Goal: Transaction & Acquisition: Purchase product/service

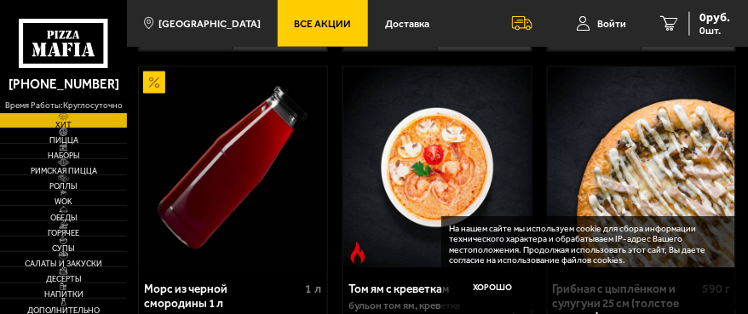
scroll to position [511, 0]
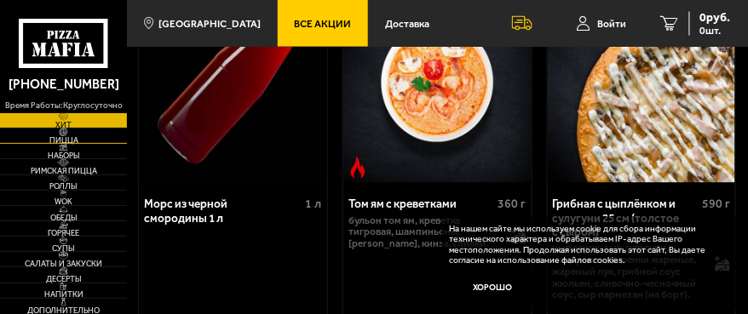
click at [60, 139] on span "Пицца" at bounding box center [63, 140] width 127 height 8
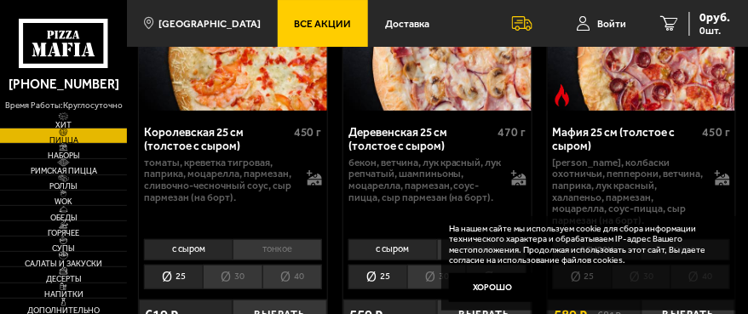
scroll to position [2469, 0]
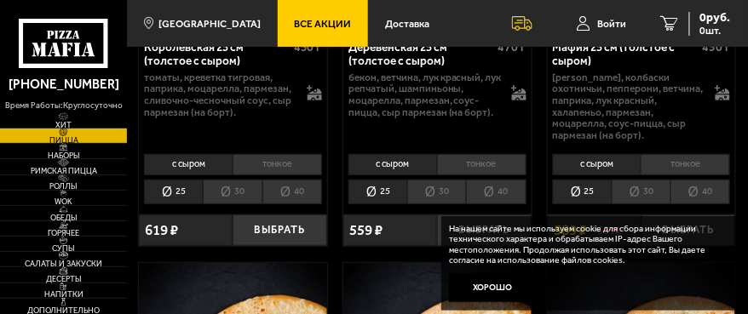
click at [242, 194] on li "30" at bounding box center [232, 192] width 59 height 25
click at [181, 194] on li "25" at bounding box center [173, 192] width 59 height 25
click at [277, 229] on button "Выбрать" at bounding box center [279, 231] width 94 height 32
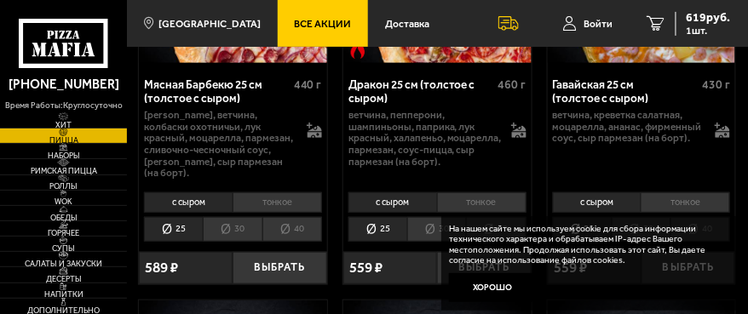
scroll to position [3831, 0]
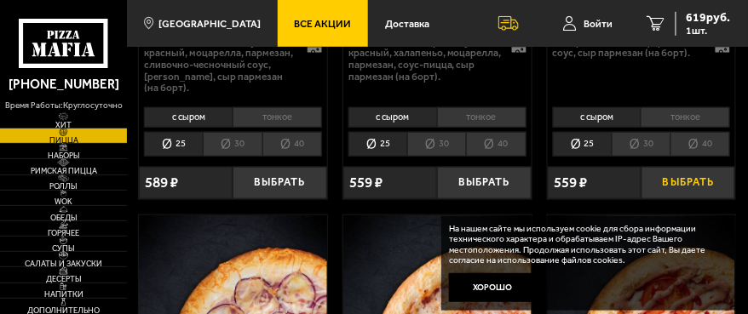
click at [673, 192] on button "Выбрать" at bounding box center [688, 183] width 94 height 32
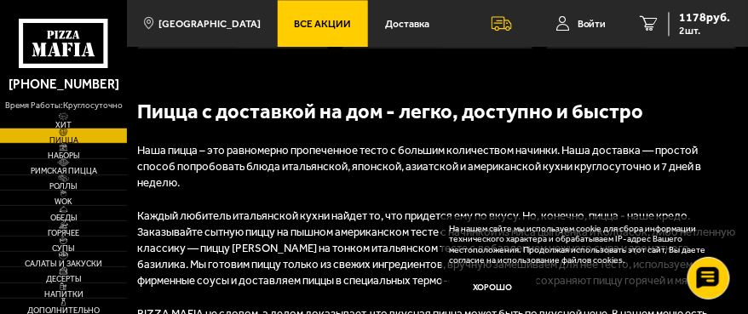
scroll to position [4427, 0]
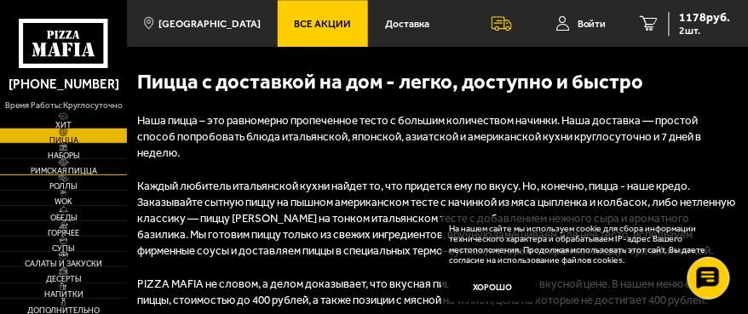
click at [72, 171] on span "Римская пицца" at bounding box center [63, 171] width 127 height 8
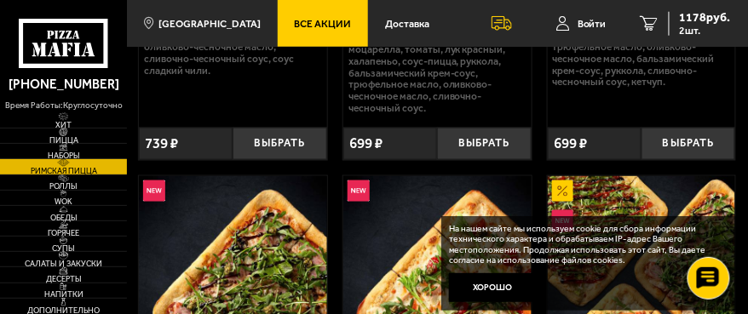
scroll to position [255, 0]
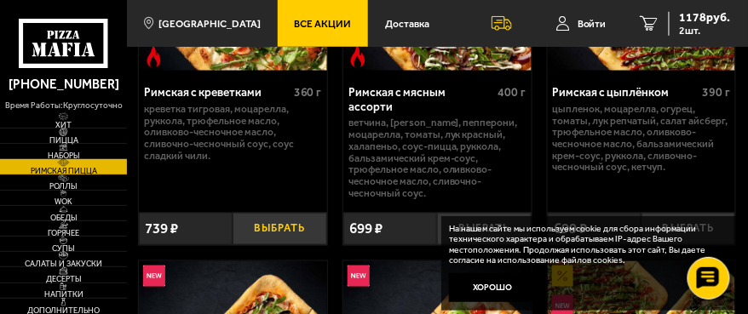
click at [288, 228] on button "Выбрать" at bounding box center [279, 229] width 94 height 32
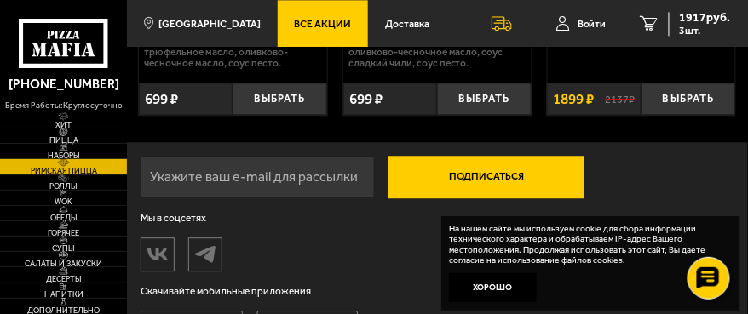
scroll to position [766, 0]
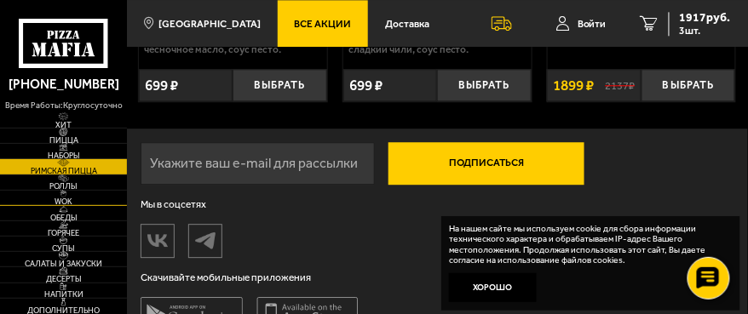
click at [71, 202] on span "WOK" at bounding box center [63, 202] width 127 height 8
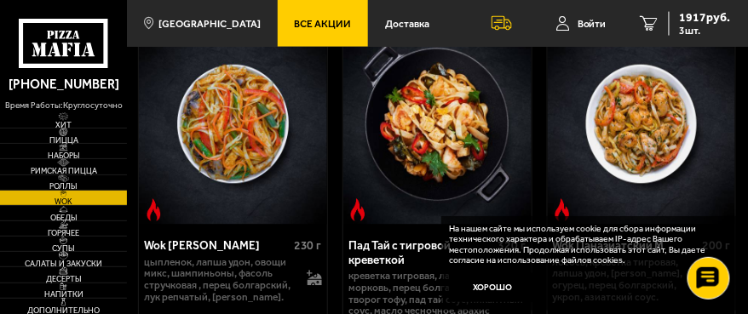
scroll to position [511, 0]
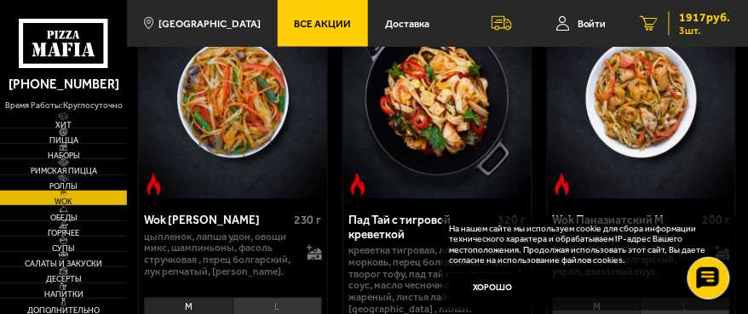
click at [685, 18] on span "1917 руб." at bounding box center [704, 18] width 51 height 12
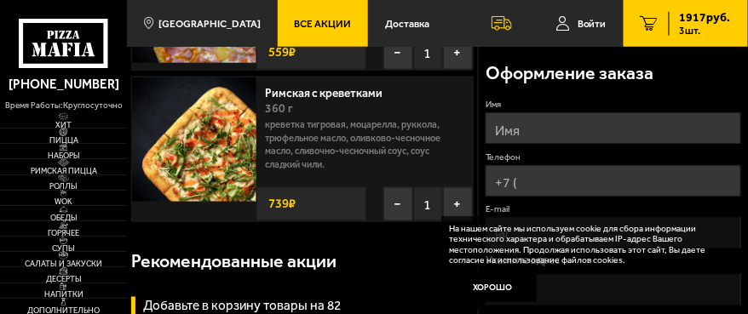
scroll to position [255, 0]
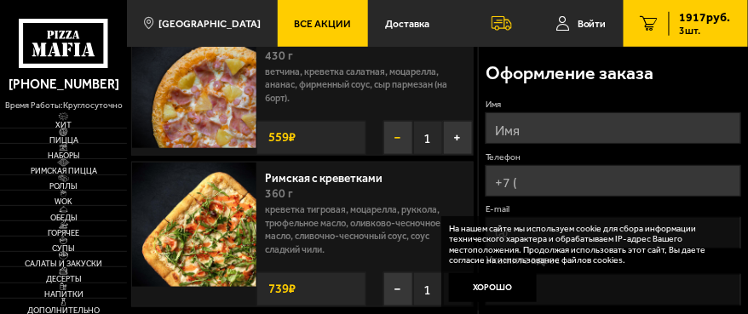
click at [394, 155] on button "−" at bounding box center [398, 138] width 30 height 34
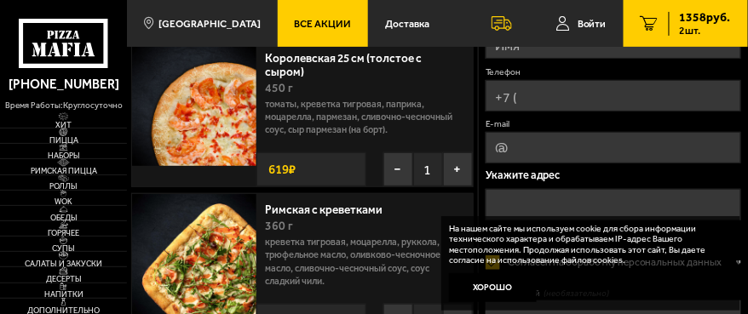
scroll to position [170, 0]
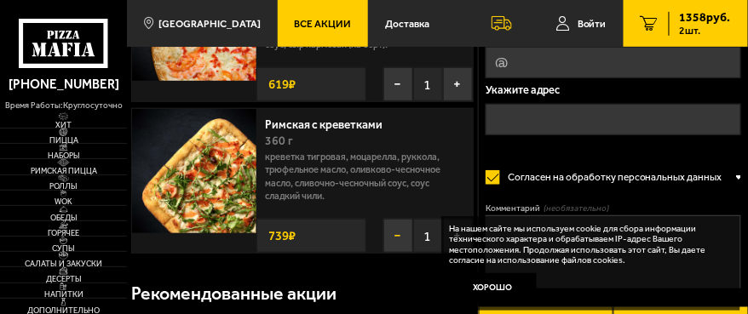
click at [395, 253] on button "−" at bounding box center [398, 236] width 30 height 34
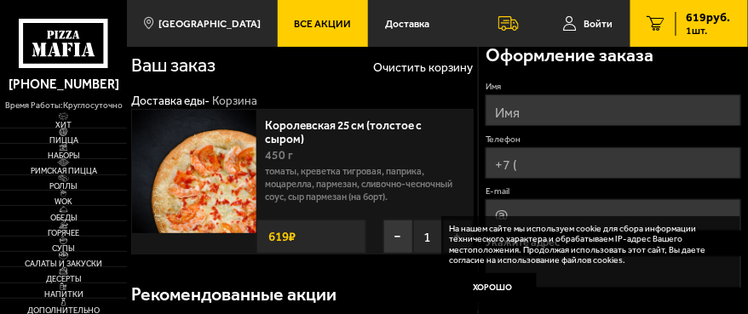
scroll to position [0, 0]
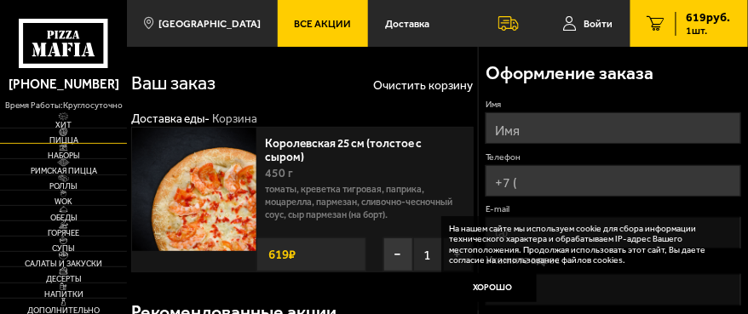
click at [92, 140] on span "Пицца" at bounding box center [63, 140] width 127 height 8
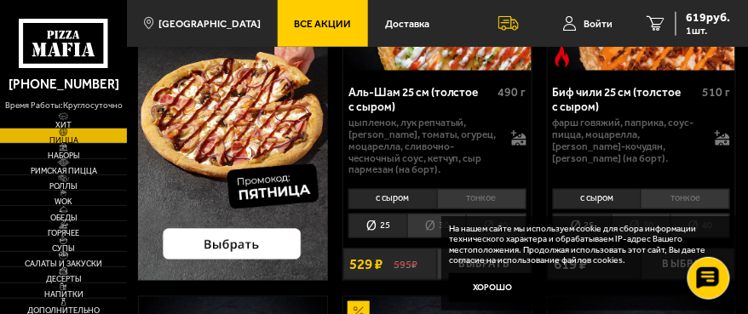
scroll to position [341, 0]
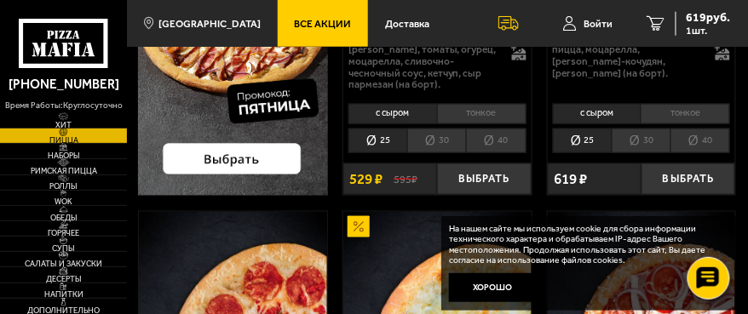
click at [472, 181] on button "Выбрать" at bounding box center [484, 179] width 94 height 32
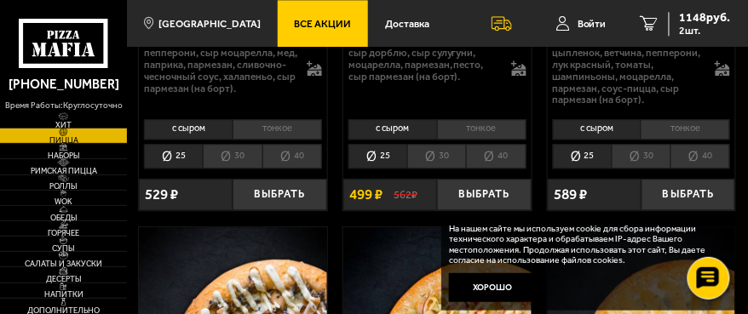
scroll to position [766, 0]
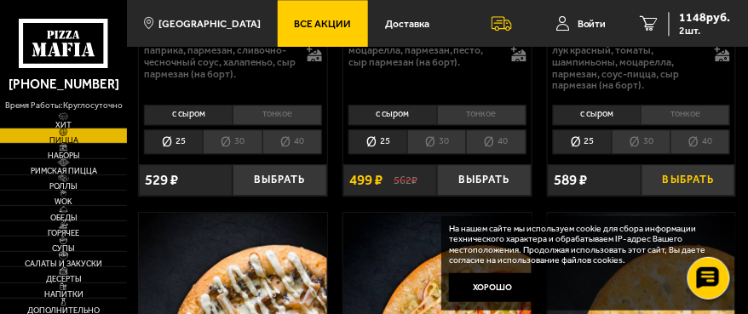
click at [667, 186] on button "Выбрать" at bounding box center [688, 180] width 94 height 32
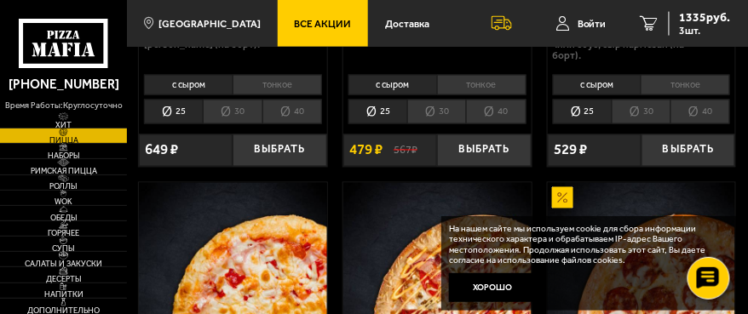
scroll to position [1703, 0]
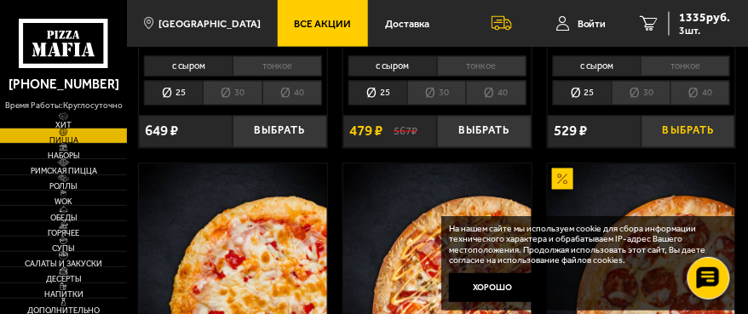
click at [671, 140] on button "Выбрать" at bounding box center [688, 132] width 94 height 32
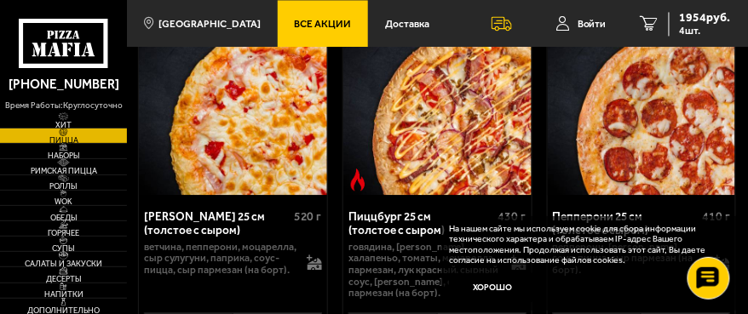
scroll to position [1958, 0]
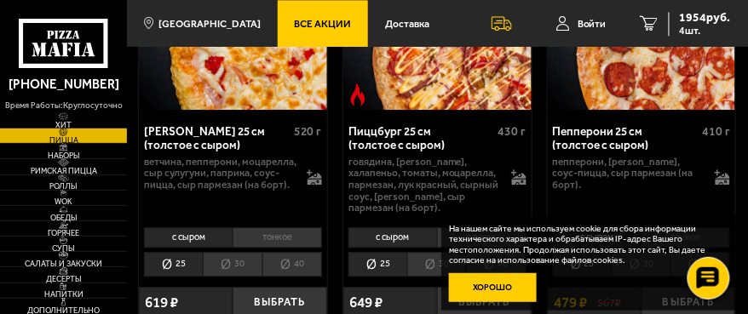
click at [495, 281] on button "Хорошо" at bounding box center [493, 287] width 88 height 29
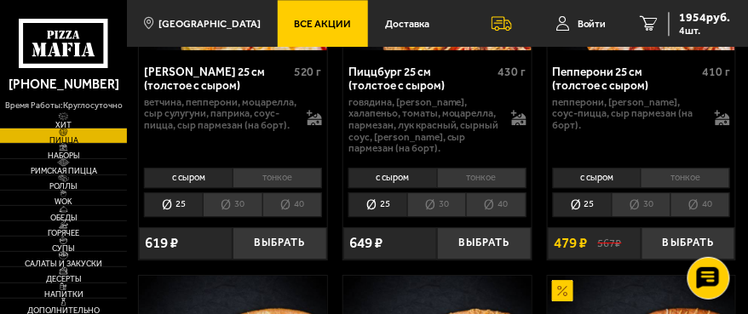
scroll to position [2043, 0]
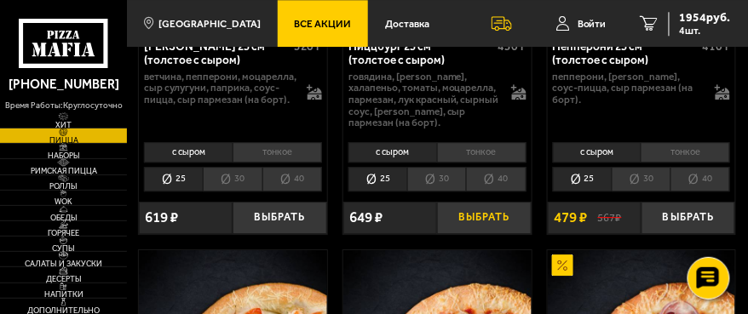
click at [476, 231] on button "Выбрать" at bounding box center [484, 218] width 94 height 32
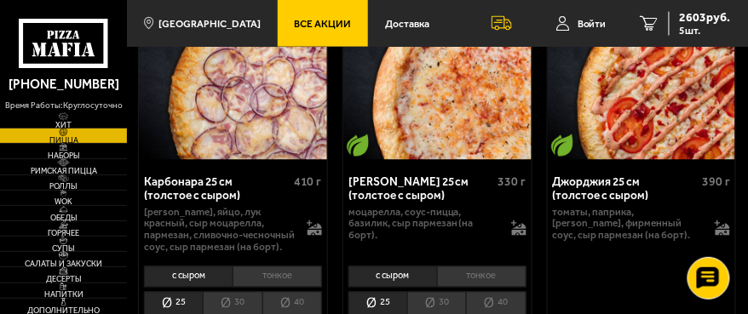
scroll to position [4257, 0]
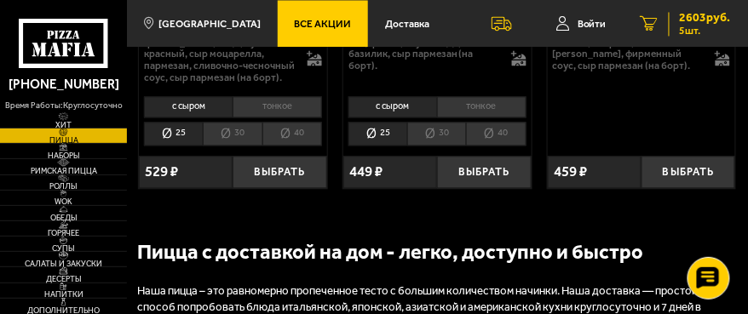
click at [650, 20] on icon "5" at bounding box center [649, 23] width 18 height 14
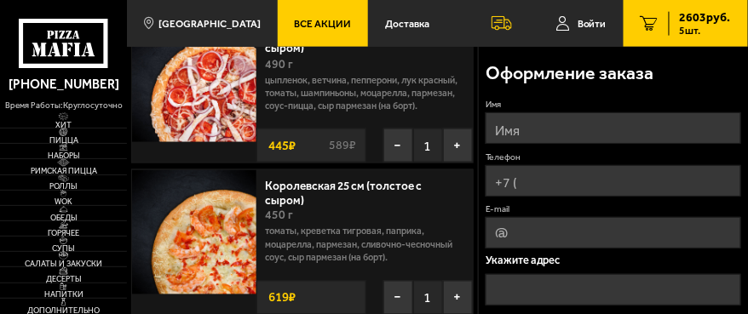
scroll to position [341, 0]
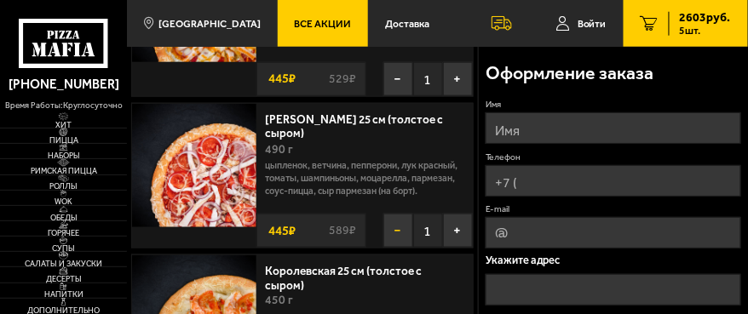
click at [397, 248] on button "−" at bounding box center [398, 231] width 30 height 34
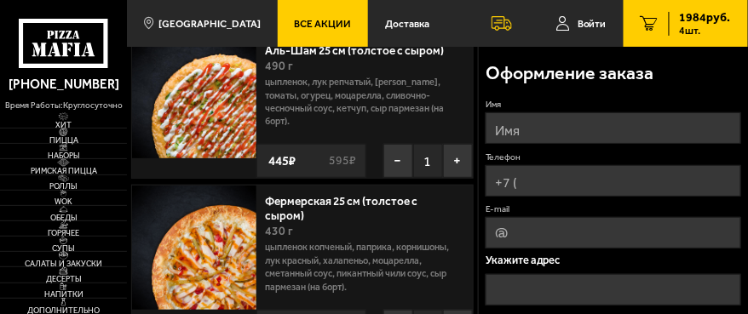
scroll to position [85, 0]
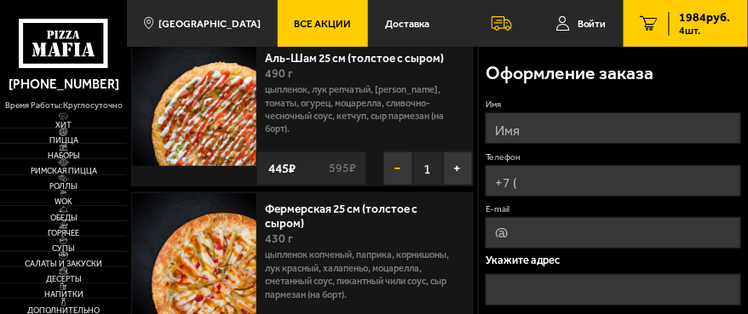
click at [397, 180] on button "−" at bounding box center [398, 169] width 30 height 34
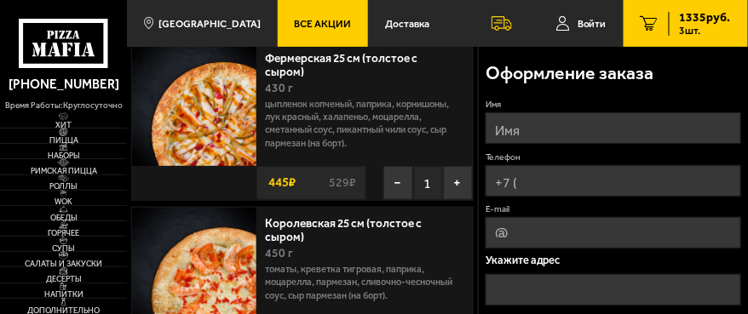
click at [493, 127] on input "Имя" at bounding box center [612, 128] width 255 height 32
type input "[PERSON_NAME]"
type input "[PHONE_NUMBER]"
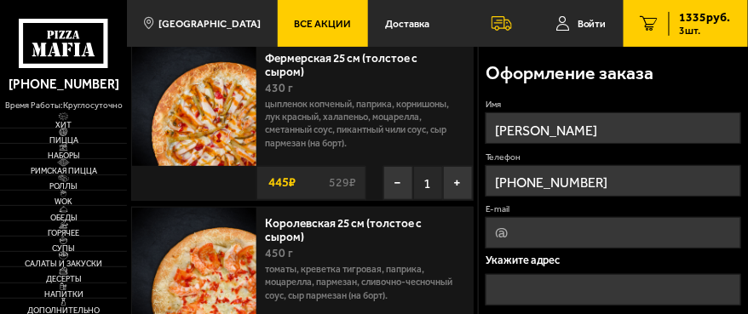
type input "[EMAIL_ADDRESS][DOMAIN_NAME]"
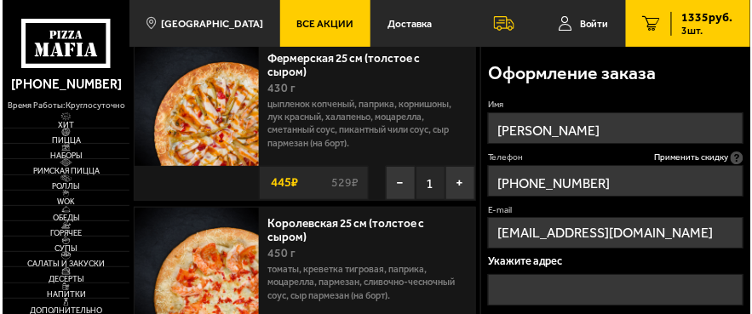
scroll to position [170, 0]
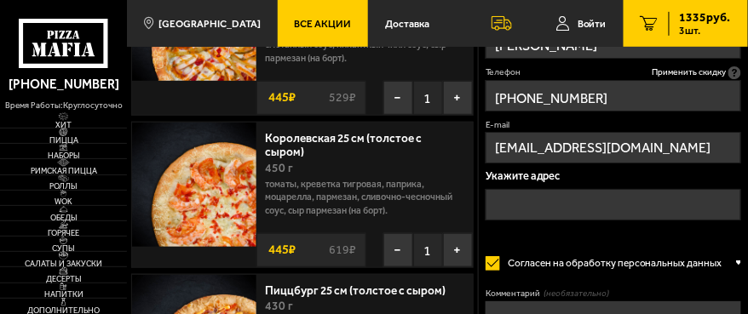
click at [494, 198] on input "text" at bounding box center [612, 206] width 255 height 32
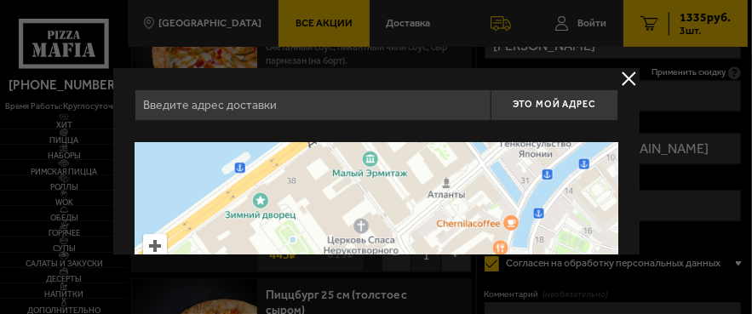
click at [274, 106] on input "text" at bounding box center [312, 105] width 356 height 32
type input "посёлок [STREET_ADDRESS]"
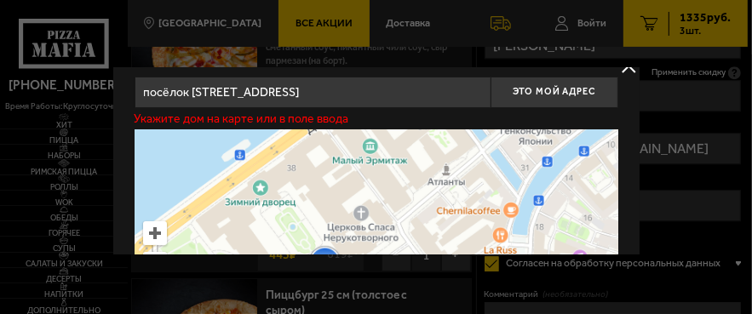
scroll to position [0, 0]
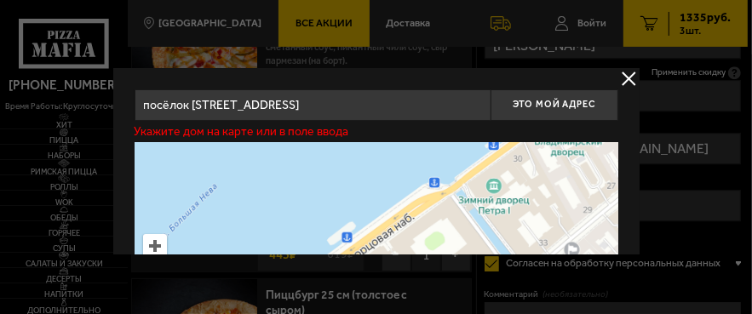
drag, startPoint x: 430, startPoint y: 190, endPoint x: 467, endPoint y: 324, distance: 138.6
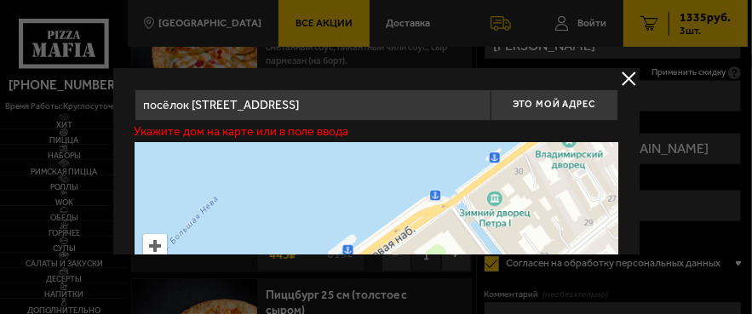
type input "[STREET_ADDRESS]"
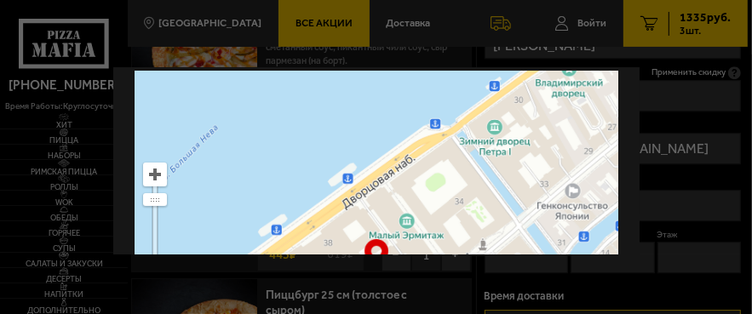
scroll to position [85, 0]
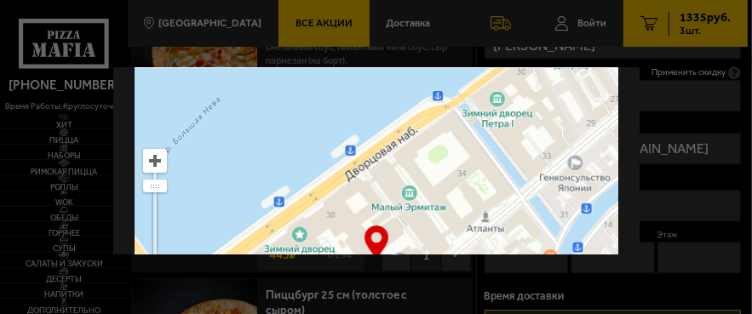
drag, startPoint x: 197, startPoint y: 216, endPoint x: 205, endPoint y: 196, distance: 22.1
click at [199, 201] on ymaps at bounding box center [376, 260] width 484 height 406
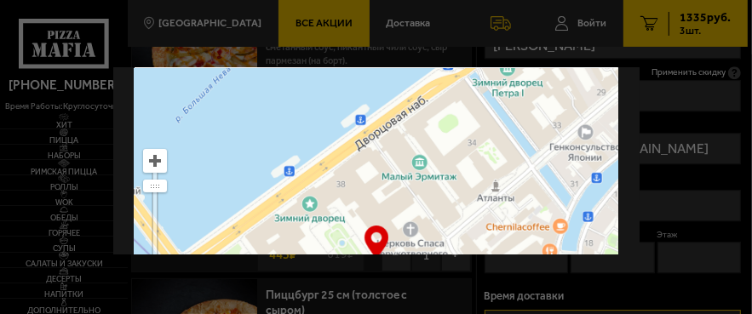
drag, startPoint x: 211, startPoint y: 189, endPoint x: 213, endPoint y: 165, distance: 23.9
click at [216, 164] on ymaps at bounding box center [376, 260] width 484 height 406
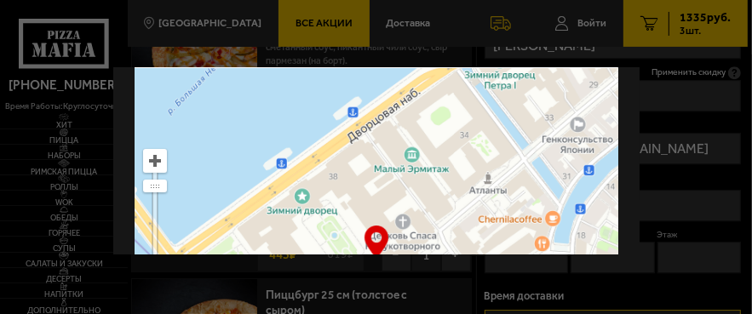
type input "[STREET_ADDRESS]"
click at [153, 236] on ymaps at bounding box center [154, 237] width 5 height 128
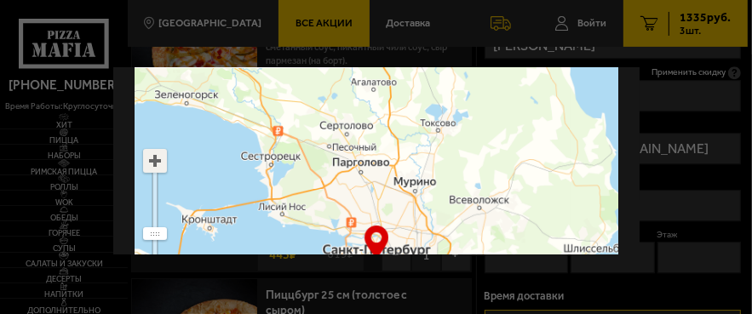
click at [162, 158] on ymaps at bounding box center [154, 161] width 22 height 22
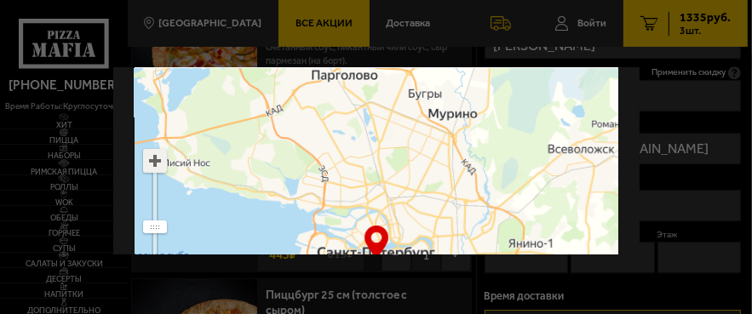
click at [156, 163] on ymaps at bounding box center [154, 161] width 22 height 22
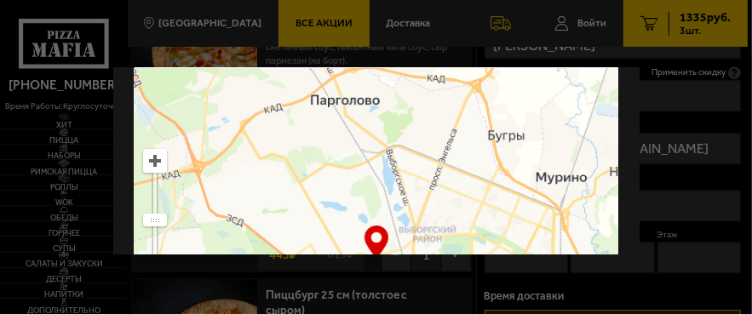
drag, startPoint x: 370, startPoint y: 117, endPoint x: 401, endPoint y: 324, distance: 210.1
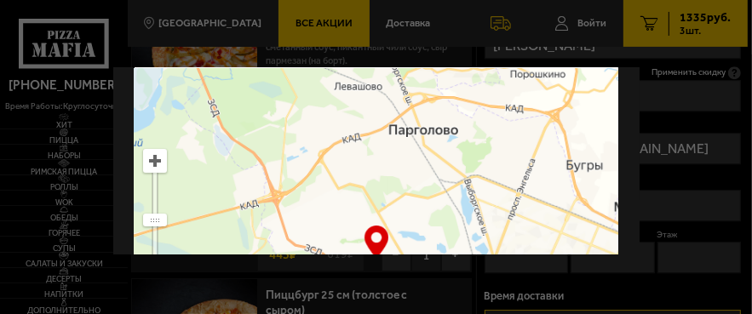
drag, startPoint x: 325, startPoint y: 171, endPoint x: 404, endPoint y: 195, distance: 81.9
click at [404, 195] on ymaps at bounding box center [376, 260] width 484 height 406
type input "[STREET_ADDRESS]"
click at [156, 160] on ymaps at bounding box center [154, 161] width 22 height 22
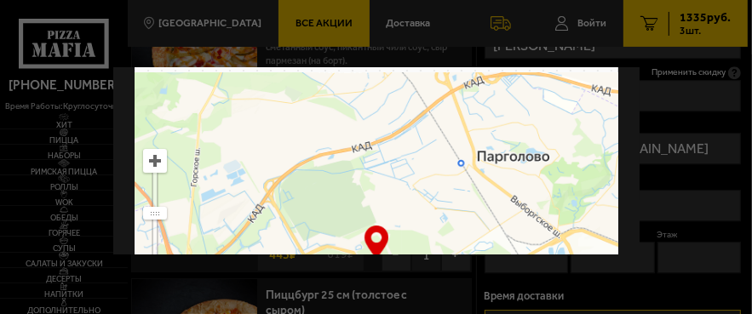
drag, startPoint x: 387, startPoint y: 146, endPoint x: 391, endPoint y: 277, distance: 131.2
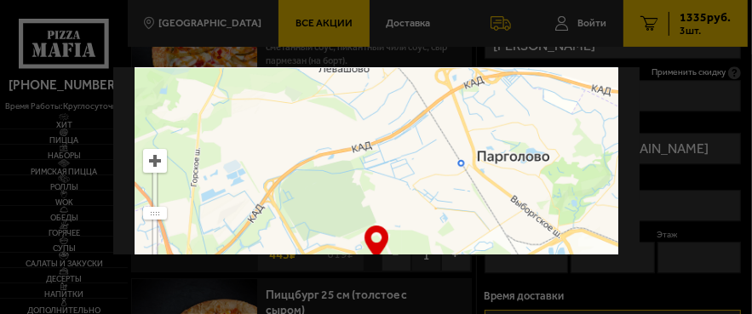
click at [161, 160] on ymaps at bounding box center [154, 161] width 22 height 22
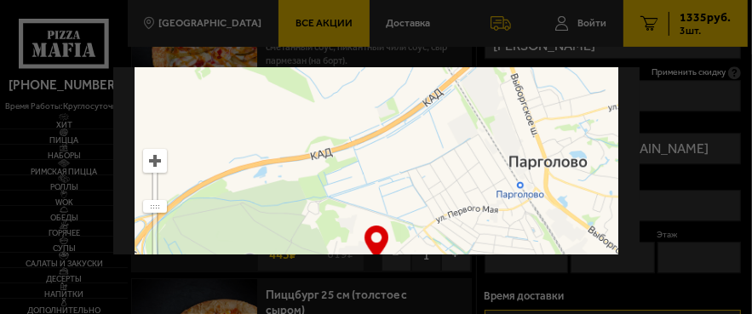
drag, startPoint x: 409, startPoint y: 141, endPoint x: 384, endPoint y: 261, distance: 121.7
type input "посёлок [GEOGRAPHIC_DATA], территория [GEOGRAPHIC_DATA], 16"
drag, startPoint x: 383, startPoint y: 261, endPoint x: 335, endPoint y: 236, distance: 53.7
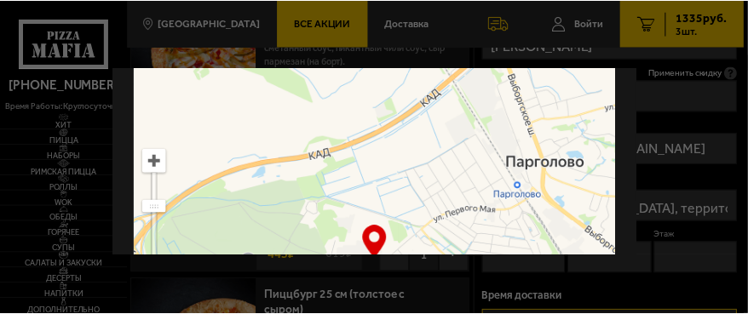
scroll to position [164, 0]
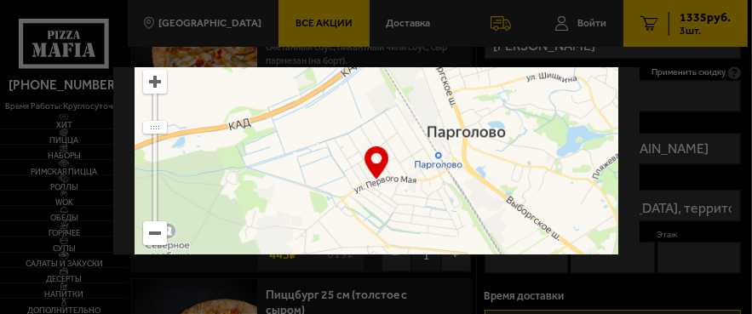
drag, startPoint x: 341, startPoint y: 196, endPoint x: 259, endPoint y: 245, distance: 95.5
click at [259, 245] on div "[STREET_ADDRESS] Это мой адрес Найдите адрес перетащив карту … © Яндекс Условия…" at bounding box center [375, 161] width 526 height 186
click at [157, 80] on ymaps at bounding box center [154, 82] width 22 height 22
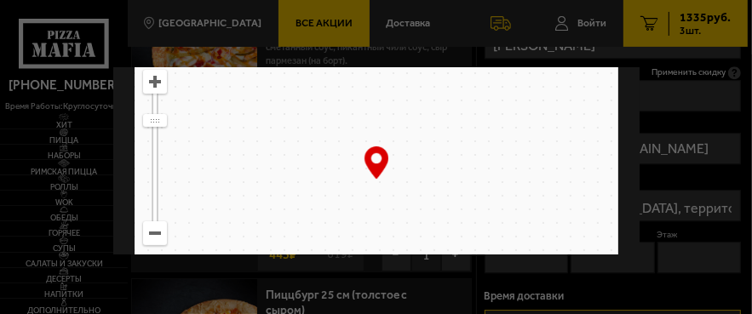
click at [157, 80] on ymaps at bounding box center [154, 82] width 22 height 22
drag, startPoint x: 457, startPoint y: 133, endPoint x: 432, endPoint y: 127, distance: 26.2
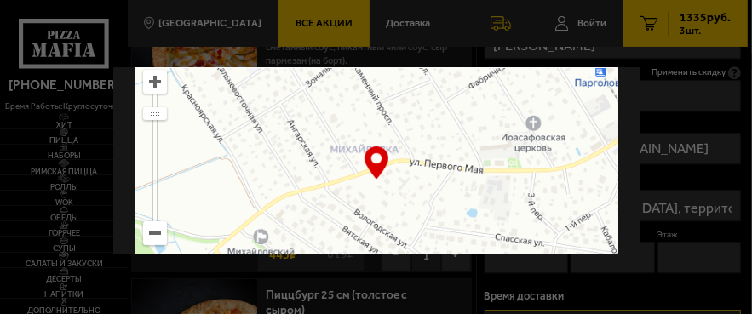
click at [432, 127] on ymaps at bounding box center [376, 181] width 484 height 406
click at [152, 85] on ymaps at bounding box center [154, 82] width 22 height 22
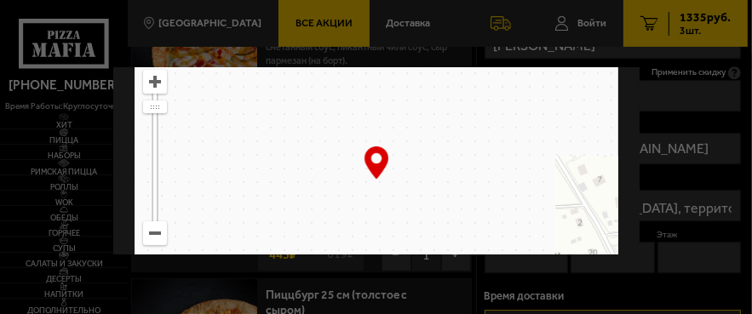
type input "посёлок [GEOGRAPHIC_DATA], [STREET_ADDRESS]"
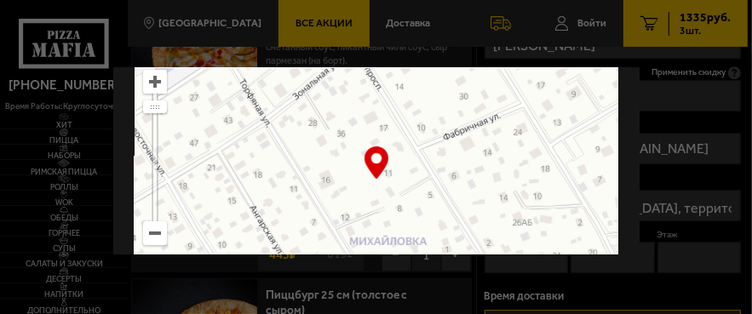
type input "посёлок [GEOGRAPHIC_DATA], [STREET_ADDRESS]"
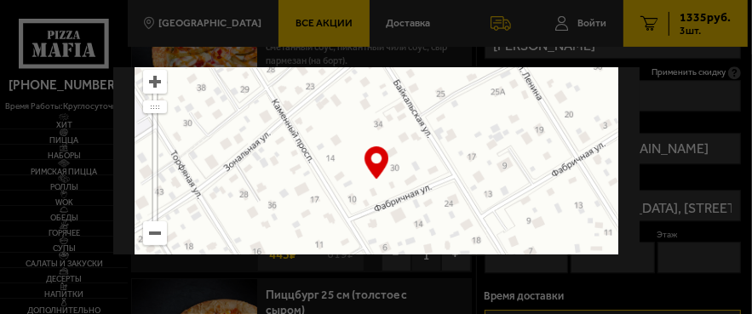
drag, startPoint x: 443, startPoint y: 113, endPoint x: 410, endPoint y: 310, distance: 199.3
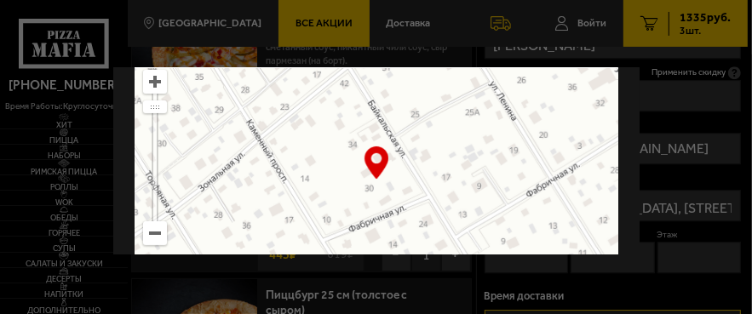
drag, startPoint x: 468, startPoint y: 198, endPoint x: 444, endPoint y: 208, distance: 25.6
click at [444, 208] on ymaps at bounding box center [376, 181] width 484 height 406
type input "[STREET_ADDRESS]"
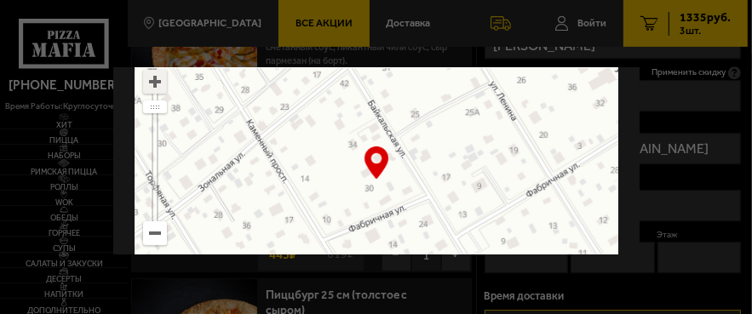
click at [155, 85] on ymaps at bounding box center [154, 82] width 22 height 22
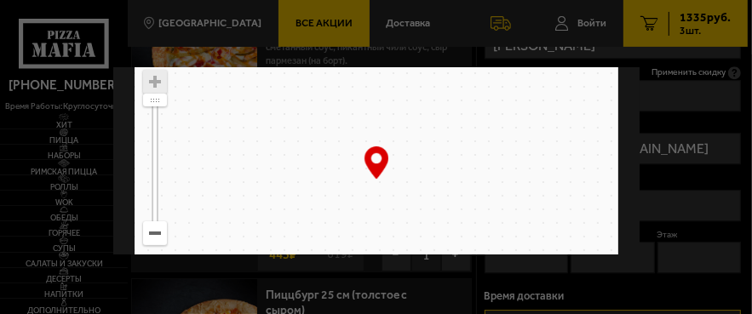
drag, startPoint x: 421, startPoint y: 182, endPoint x: 346, endPoint y: 261, distance: 109.6
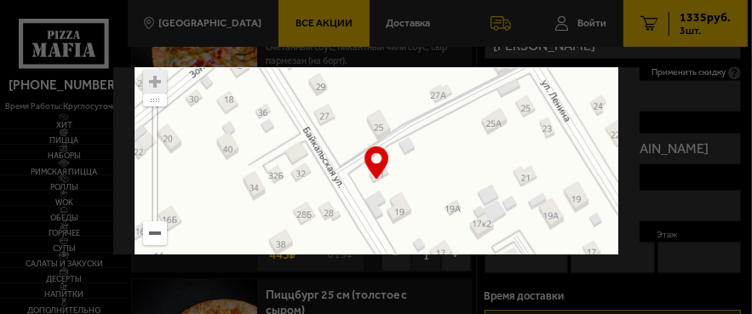
type input "посёлок [STREET_ADDRESS]"
click at [375, 158] on div "… © Яндекс Условия использования Открыть в Яндекс.Картах Создать свою карту" at bounding box center [376, 180] width 484 height 405
click at [661, 153] on div at bounding box center [376, 157] width 752 height 314
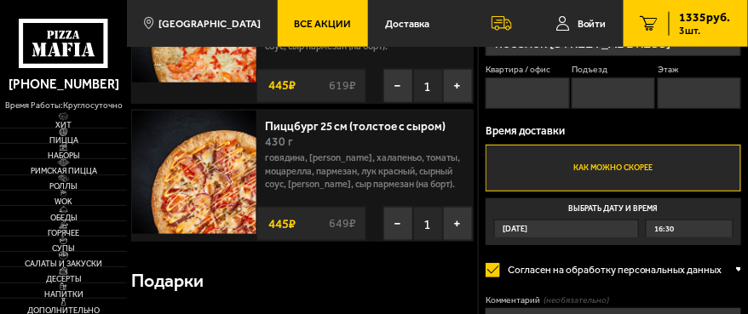
scroll to position [341, 0]
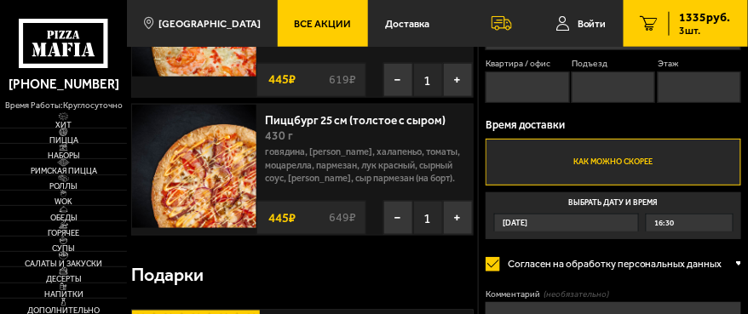
click at [500, 157] on label "Как можно скорее" at bounding box center [612, 162] width 255 height 47
click at [0, 0] on input "Как можно скорее" at bounding box center [0, 0] width 0 height 0
click at [518, 158] on label "Как можно скорее" at bounding box center [612, 162] width 255 height 47
click at [0, 0] on input "Как можно скорее" at bounding box center [0, 0] width 0 height 0
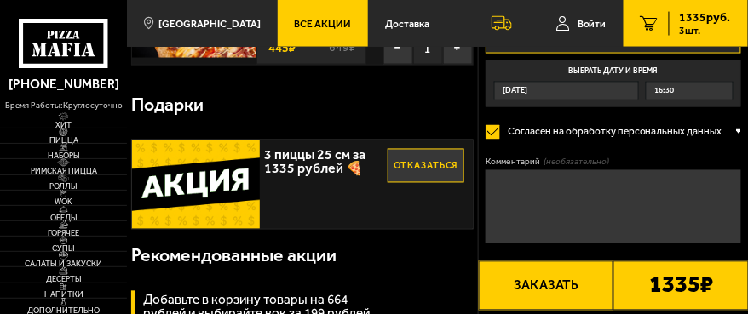
scroll to position [426, 0]
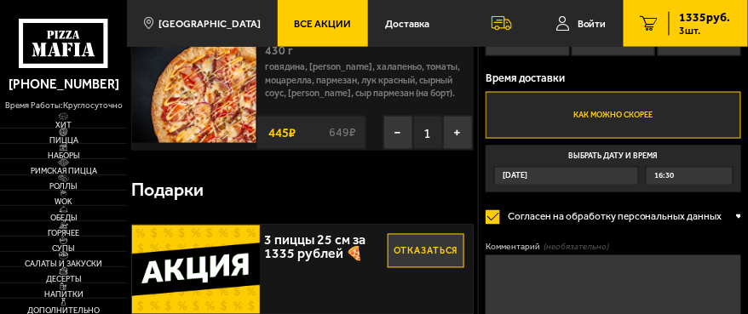
click at [560, 176] on div "[DATE]" at bounding box center [566, 176] width 143 height 17
click at [0, 0] on input "Выбрать дату и время [DATE] 16:30" at bounding box center [0, 0] width 0 height 0
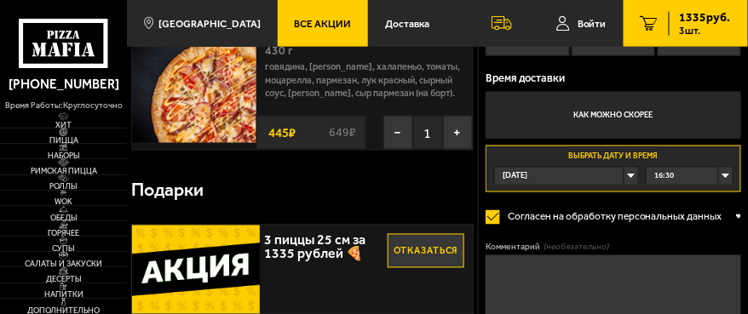
click at [630, 176] on div "[DATE]" at bounding box center [566, 176] width 143 height 17
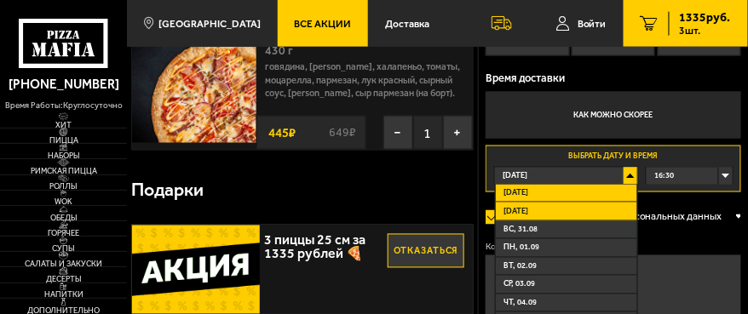
click at [593, 212] on li "[DATE]" at bounding box center [566, 212] width 141 height 18
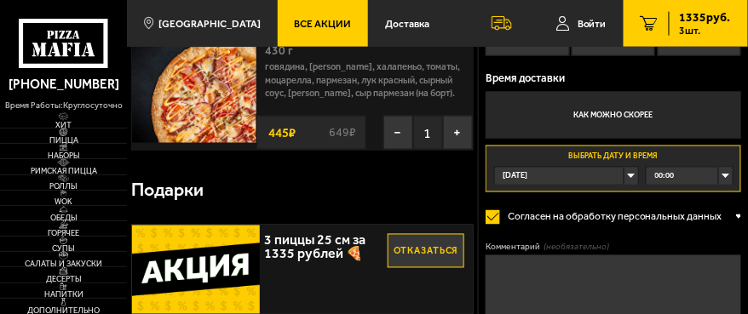
click at [725, 179] on div "00:00" at bounding box center [688, 176] width 85 height 17
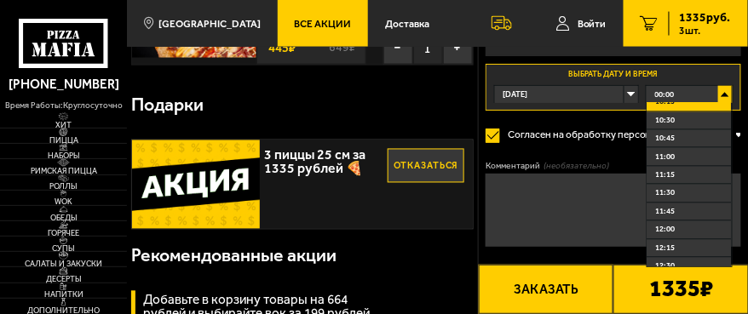
scroll to position [766, 0]
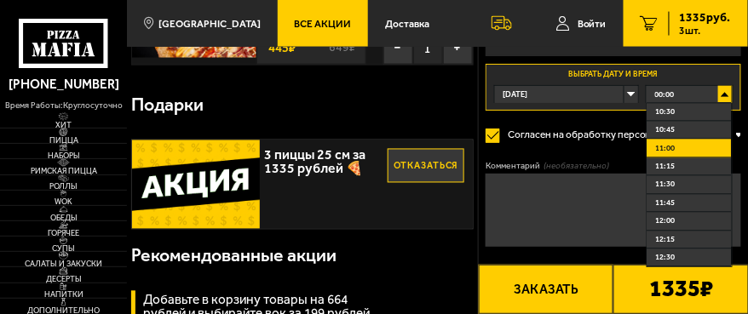
click at [709, 151] on li "11:00" at bounding box center [688, 148] width 83 height 18
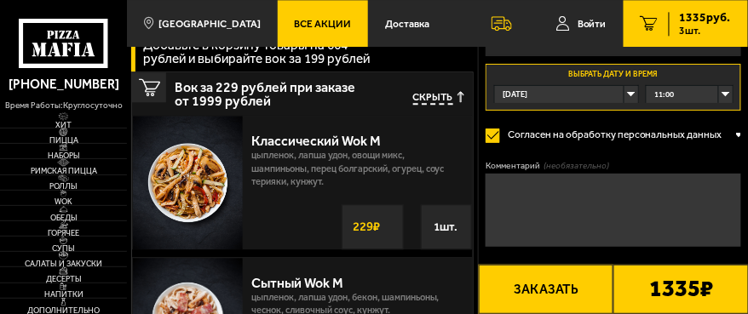
click at [561, 291] on button "Заказать" at bounding box center [546, 289] width 135 height 49
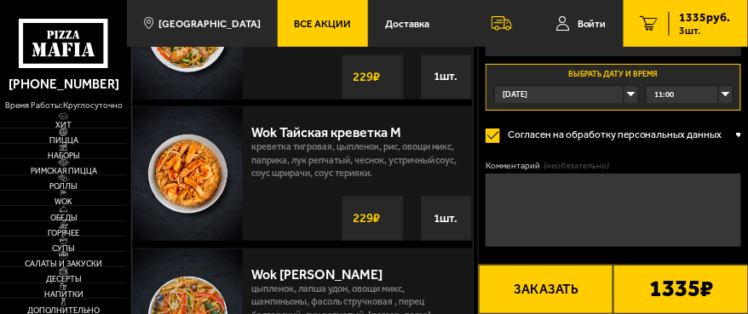
scroll to position [1337, 0]
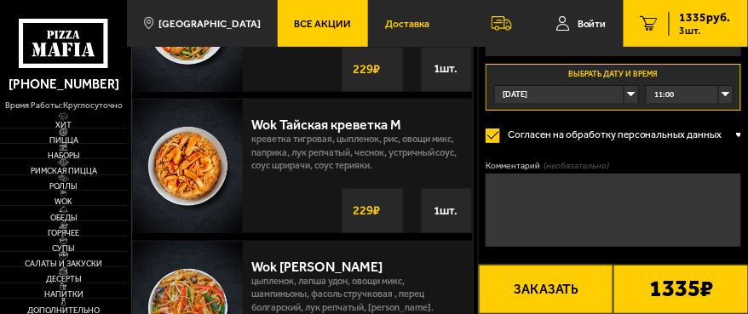
click at [398, 24] on span "Доставка" at bounding box center [407, 24] width 44 height 10
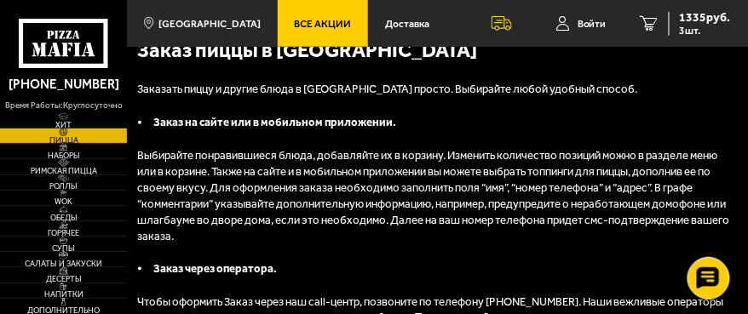
scroll to position [5023, 0]
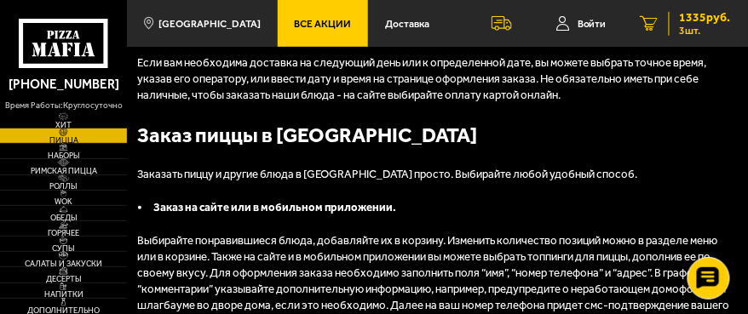
click at [691, 18] on span "1335 руб." at bounding box center [704, 18] width 51 height 12
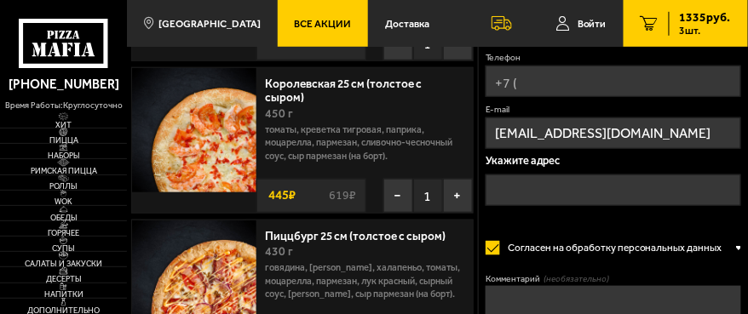
scroll to position [85, 0]
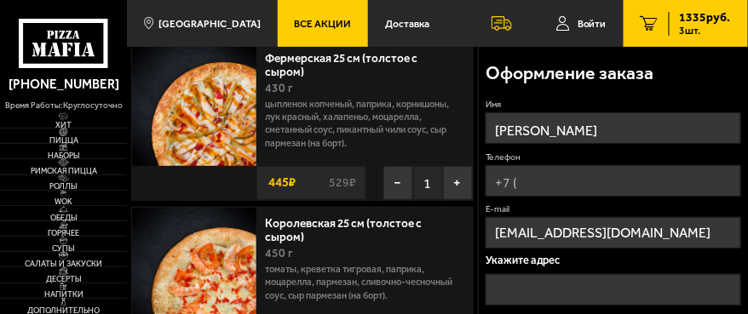
click at [542, 188] on input "Телефон" at bounding box center [612, 181] width 255 height 32
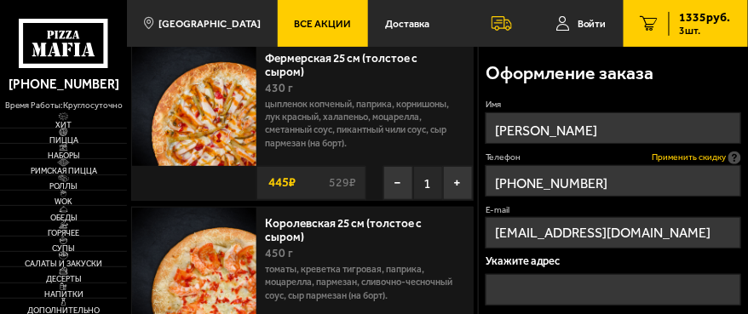
click at [687, 158] on span "Применить скидку" at bounding box center [688, 158] width 74 height 12
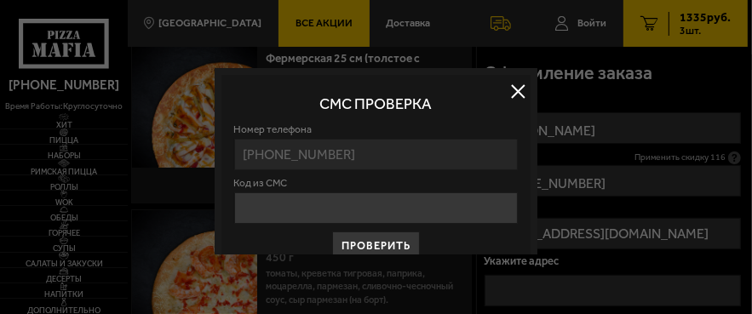
click at [516, 93] on button at bounding box center [518, 91] width 26 height 26
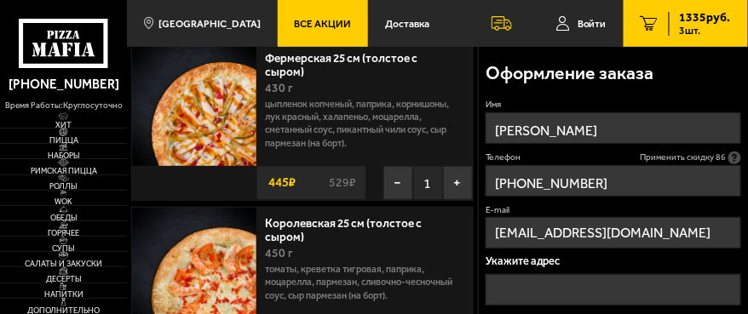
click at [666, 159] on span "Применить скидку 86" at bounding box center [682, 158] width 86 height 12
click at [714, 158] on span "Применить скидку 84" at bounding box center [682, 158] width 86 height 12
click at [654, 157] on span "Применить скидку 82" at bounding box center [682, 158] width 86 height 12
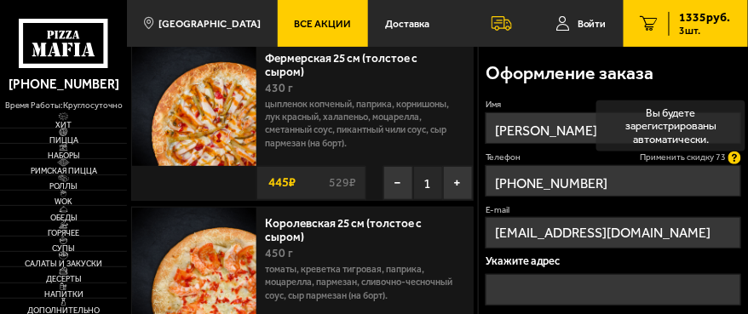
click at [736, 159] on icon at bounding box center [734, 158] width 13 height 13
click at [736, 165] on input "[PHONE_NUMBER]" at bounding box center [612, 181] width 255 height 32
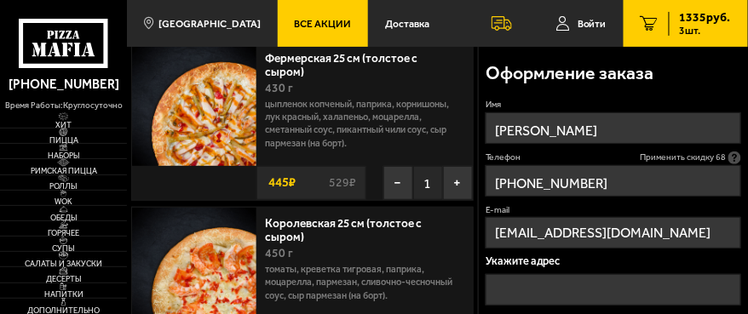
type input "[PHONE_NUMBER]"
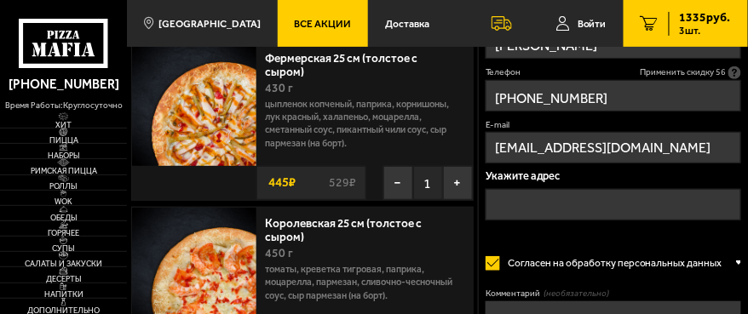
click at [507, 199] on input "text" at bounding box center [612, 205] width 255 height 32
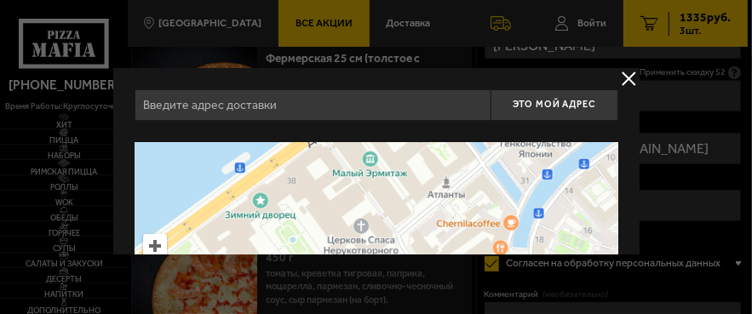
click at [163, 102] on input "text" at bounding box center [312, 105] width 356 height 32
type input "посёлок [STREET_ADDRESS]"
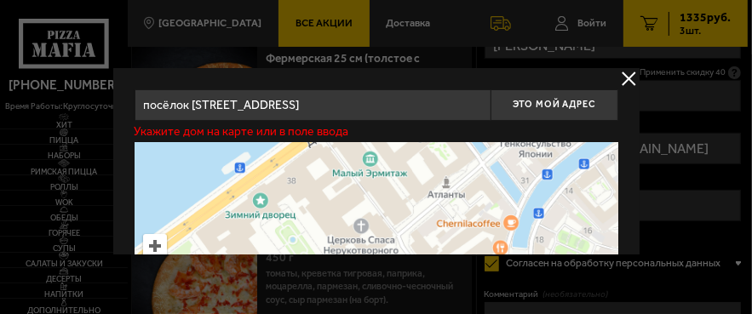
click at [628, 81] on button "delivery type" at bounding box center [628, 78] width 21 height 21
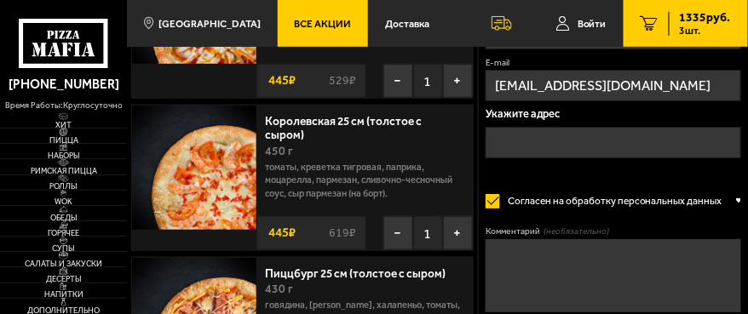
scroll to position [170, 0]
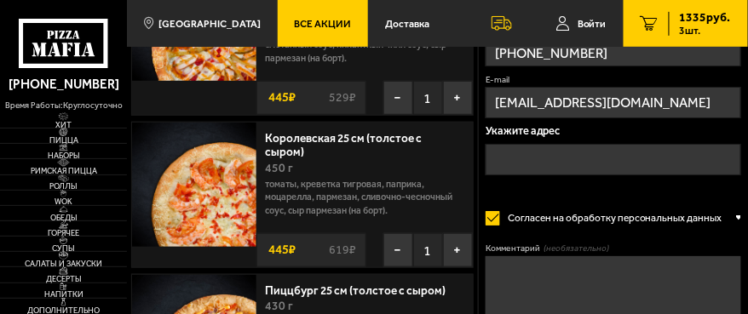
click at [517, 159] on input "text" at bounding box center [612, 161] width 255 height 32
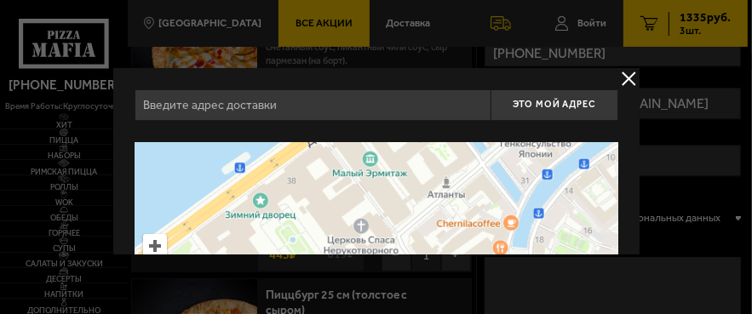
click at [626, 77] on button "delivery type" at bounding box center [628, 78] width 21 height 21
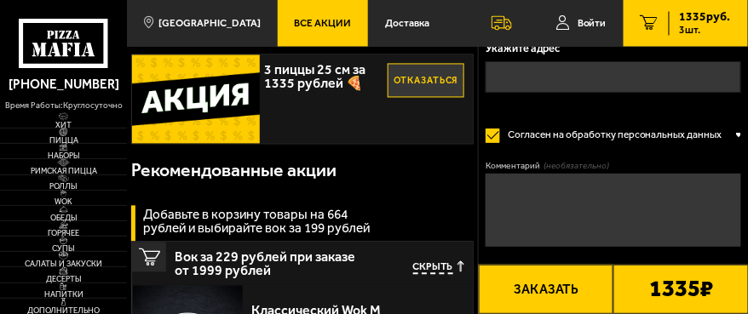
scroll to position [681, 0]
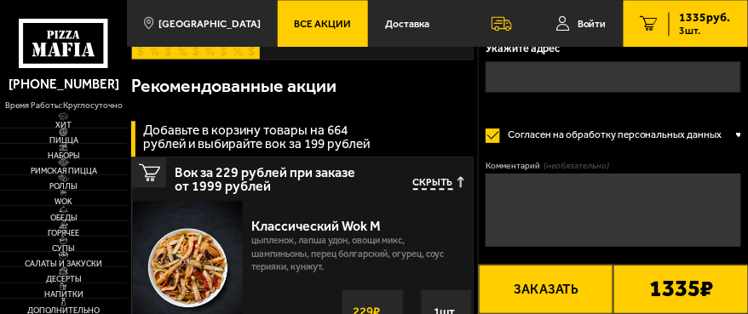
click at [55, 46] on use at bounding box center [56, 50] width 9 height 14
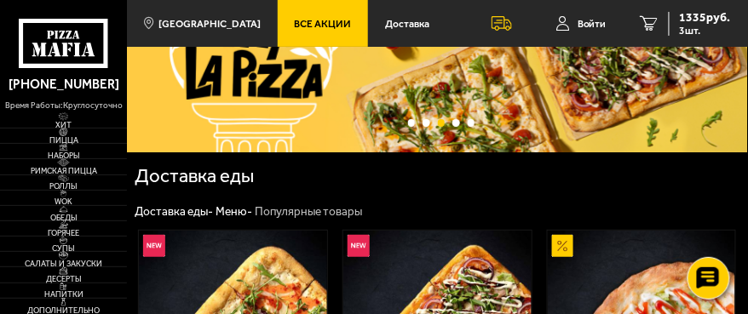
scroll to position [85, 0]
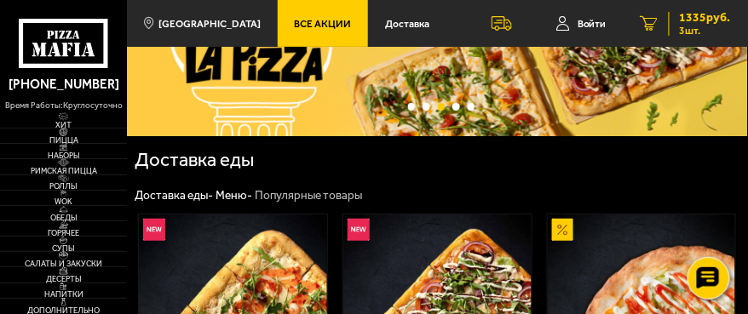
click at [709, 19] on span "1335 руб." at bounding box center [704, 18] width 51 height 12
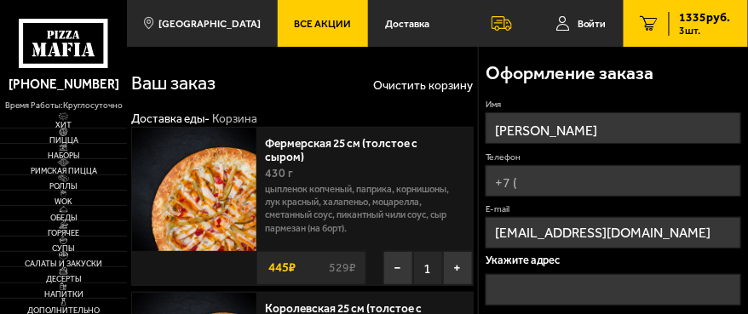
click at [531, 181] on input "Телефон" at bounding box center [612, 181] width 255 height 32
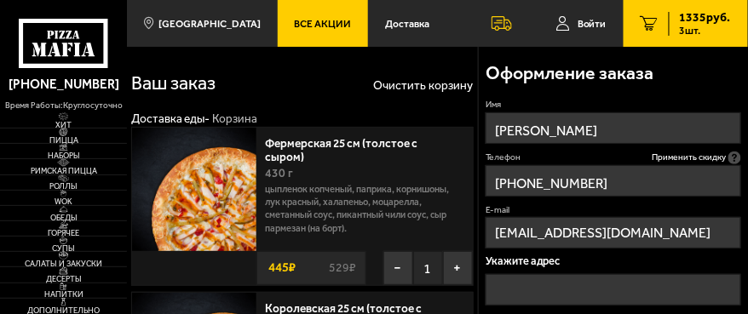
type input "[PHONE_NUMBER]"
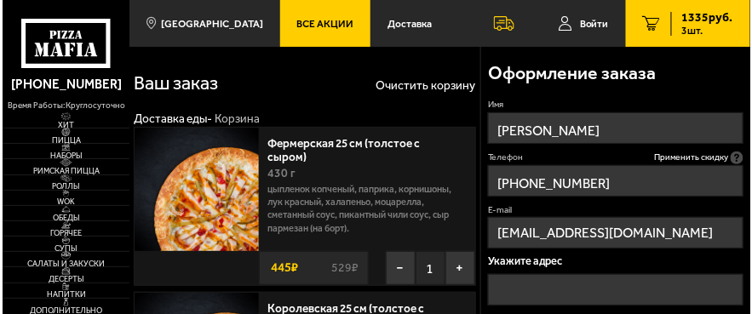
scroll to position [85, 0]
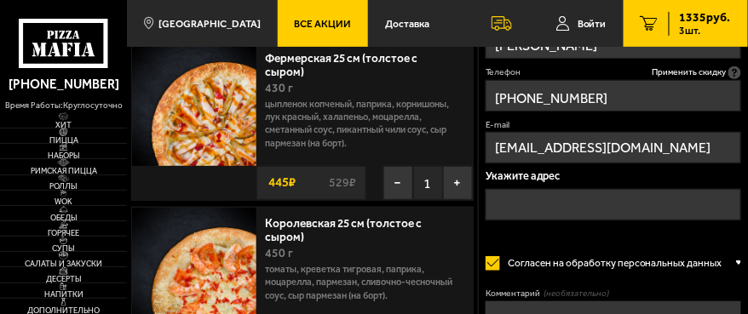
click at [531, 201] on input "text" at bounding box center [612, 205] width 255 height 32
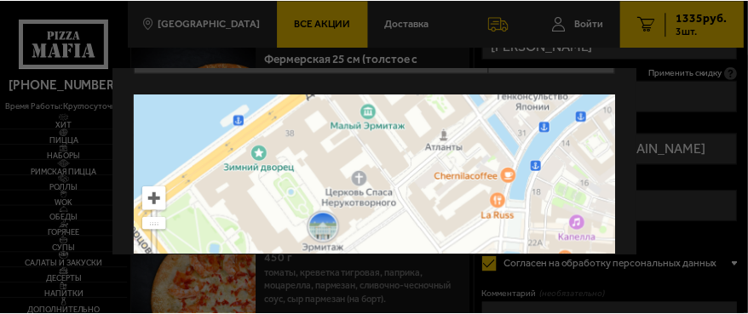
scroll to position [0, 0]
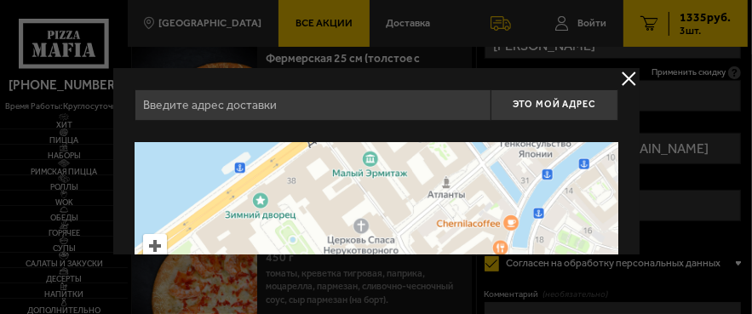
click at [625, 76] on button "delivery type" at bounding box center [628, 78] width 21 height 21
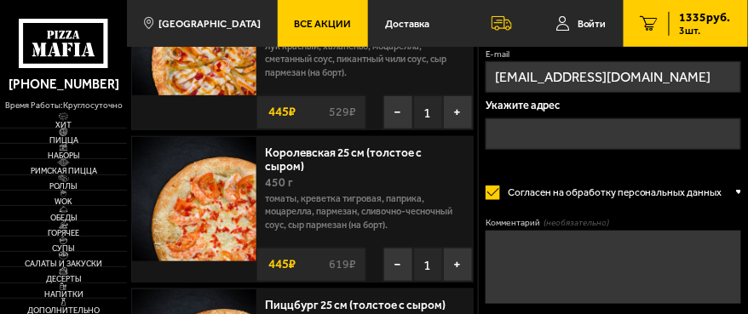
scroll to position [170, 0]
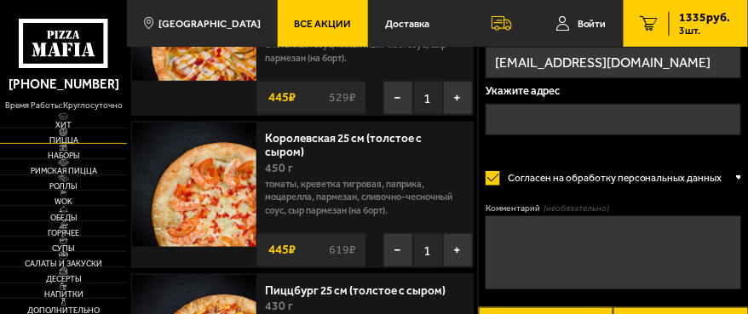
click at [66, 141] on span "Пицца" at bounding box center [63, 140] width 127 height 8
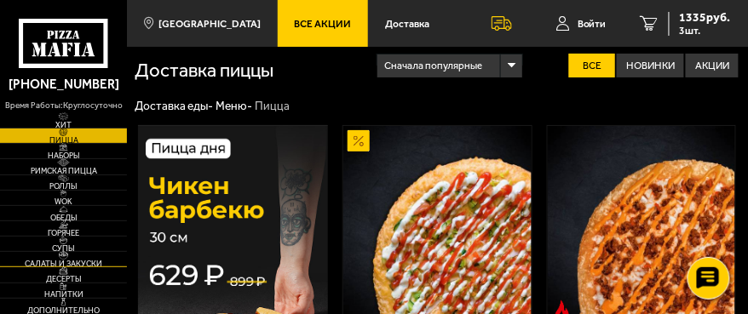
click at [83, 261] on span "Салаты и закуски" at bounding box center [63, 264] width 127 height 8
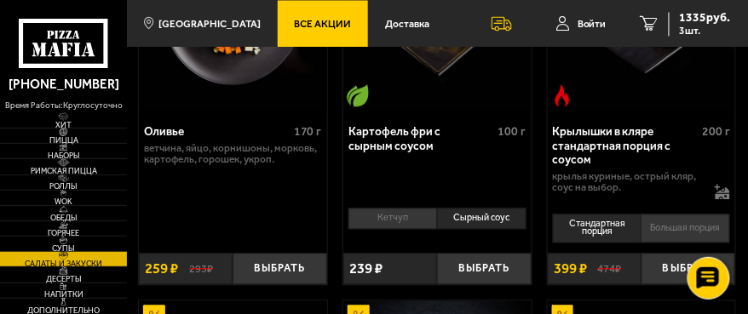
scroll to position [596, 0]
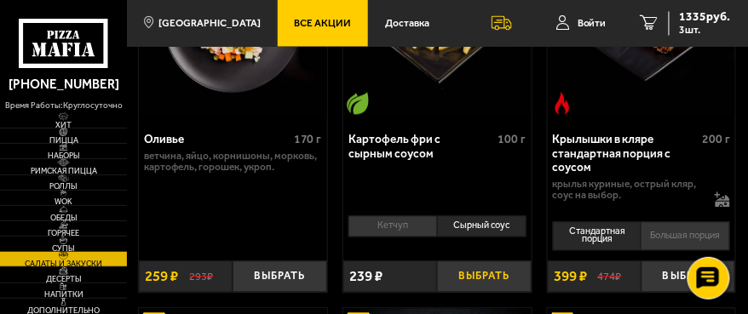
click at [478, 278] on button "Выбрать" at bounding box center [484, 277] width 94 height 32
drag, startPoint x: 521, startPoint y: 278, endPoint x: 529, endPoint y: 271, distance: 10.3
click at [510, 278] on button "+" at bounding box center [516, 277] width 32 height 32
click at [515, 282] on button "+" at bounding box center [516, 277] width 32 height 32
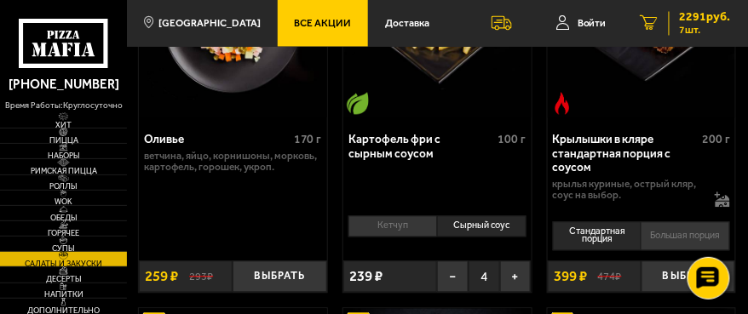
click at [698, 18] on span "2291 руб." at bounding box center [704, 18] width 51 height 12
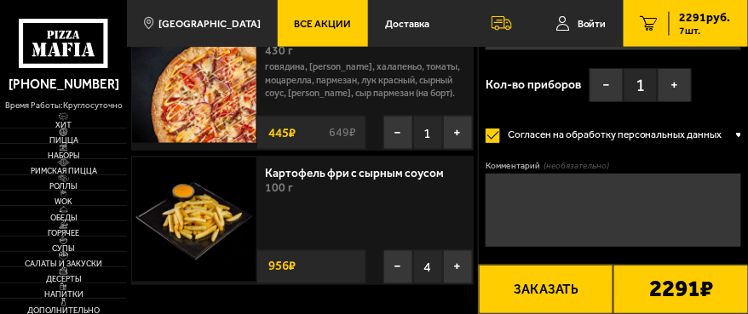
scroll to position [511, 0]
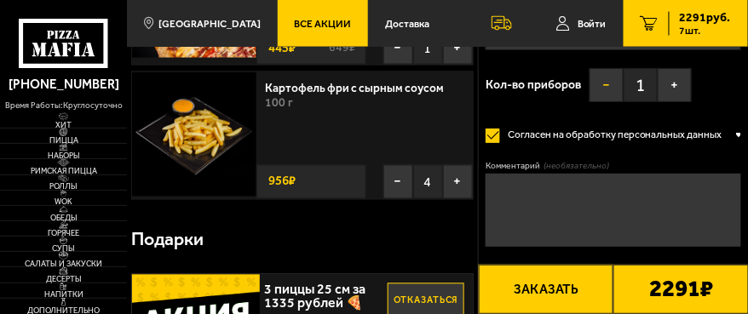
click at [608, 85] on button "−" at bounding box center [606, 85] width 34 height 34
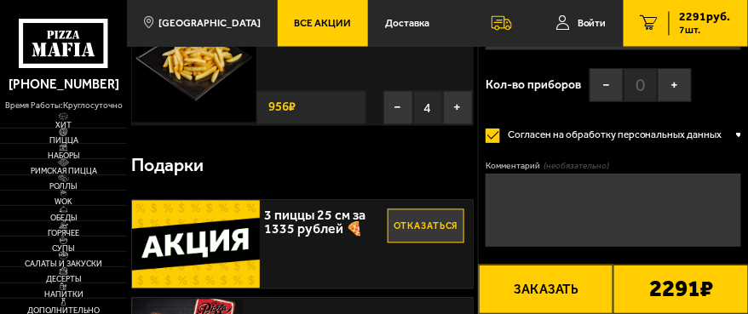
scroll to position [596, 0]
